Goal: Task Accomplishment & Management: Use online tool/utility

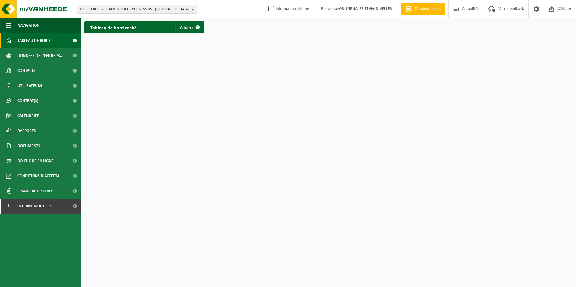
click at [269, 9] on label "Information interne" at bounding box center [288, 9] width 42 height 9
click at [266, 0] on input "Information interne" at bounding box center [266, 0] width 0 height 0
checkbox input "true"
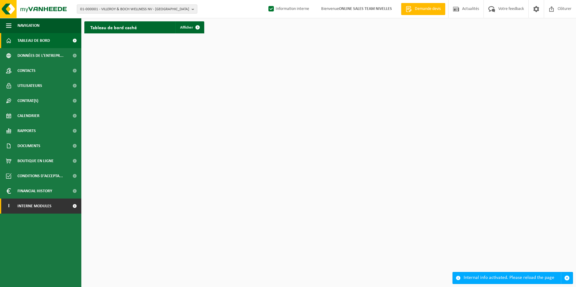
click at [37, 210] on span "Interne modules" at bounding box center [34, 206] width 34 height 15
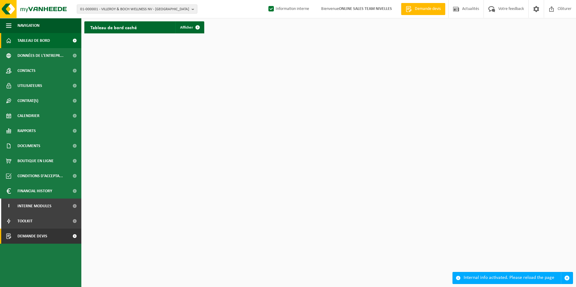
click at [37, 230] on span "Demande devis" at bounding box center [32, 236] width 30 height 15
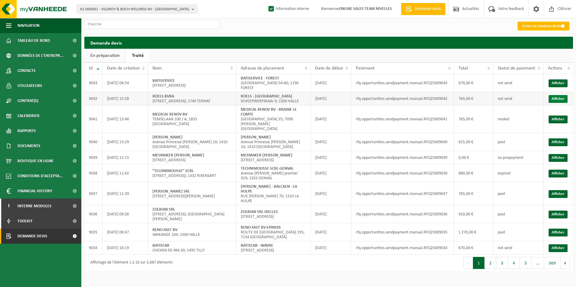
click at [559, 95] on link "Afficher" at bounding box center [557, 99] width 19 height 8
click at [562, 77] on td "Afficher" at bounding box center [558, 83] width 30 height 18
click at [561, 80] on link "Afficher" at bounding box center [557, 83] width 19 height 8
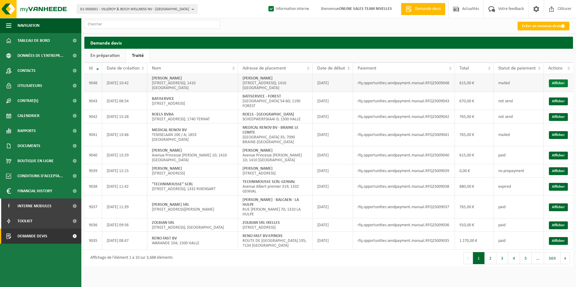
click at [553, 85] on link "Afficher" at bounding box center [558, 83] width 19 height 8
